Goal: Navigation & Orientation: Find specific page/section

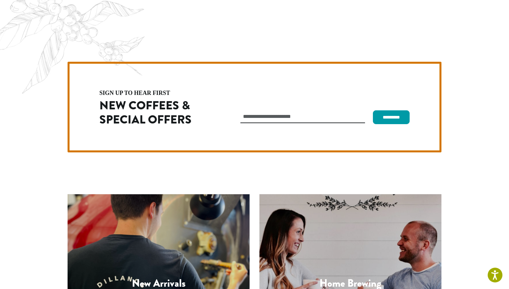
scroll to position [1855, 0]
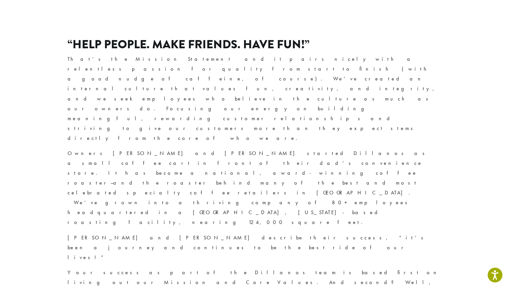
scroll to position [138, 0]
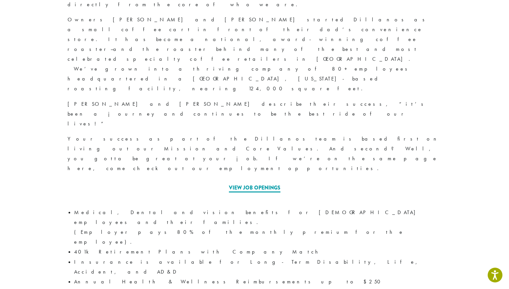
scroll to position [218, 0]
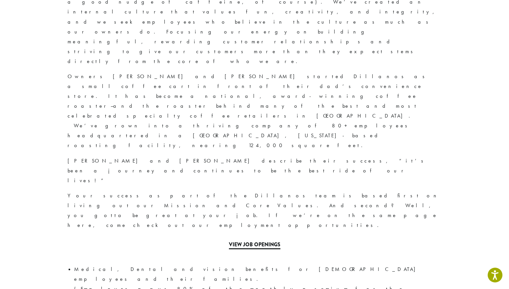
click at [249, 241] on link "View Job Openings" at bounding box center [255, 245] width 52 height 9
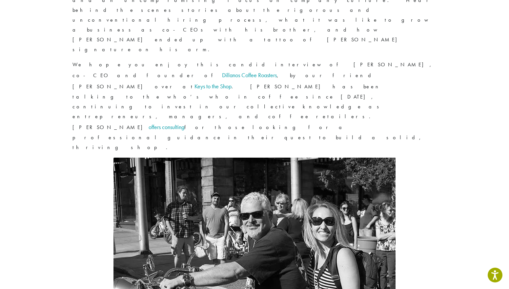
scroll to position [519, 0]
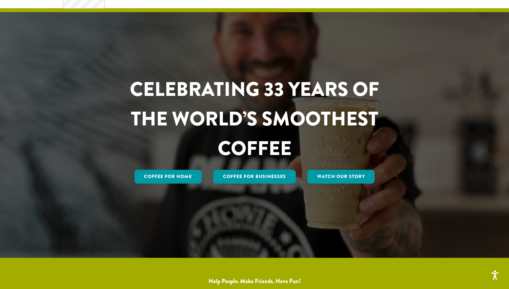
scroll to position [68, 0]
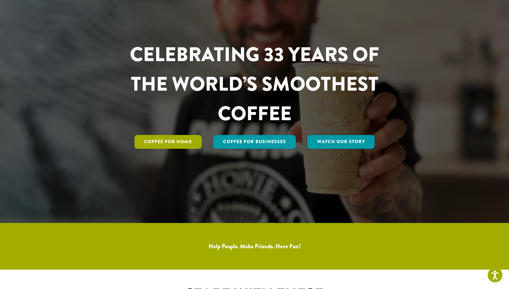
click at [179, 144] on link "Coffee for Home" at bounding box center [169, 142] width 68 height 14
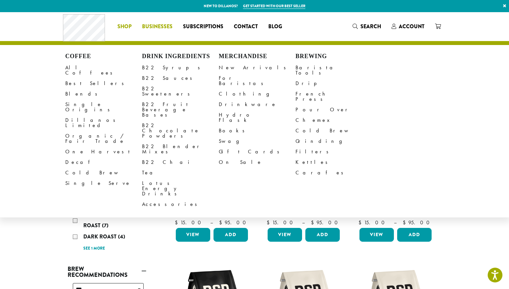
click at [163, 22] on link "Businesses" at bounding box center [157, 26] width 41 height 11
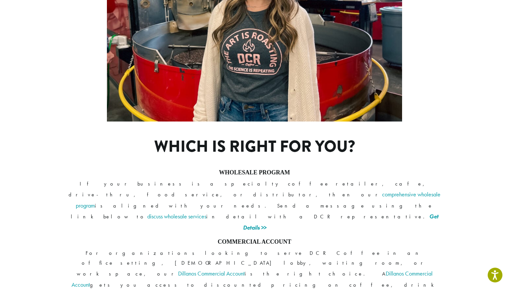
scroll to position [476, 0]
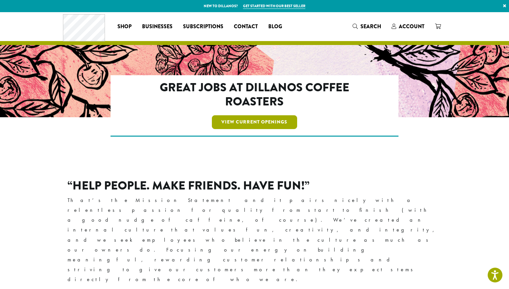
click at [234, 126] on link "View Current Openings" at bounding box center [255, 122] width 86 height 14
